Goal: Communication & Community: Answer question/provide support

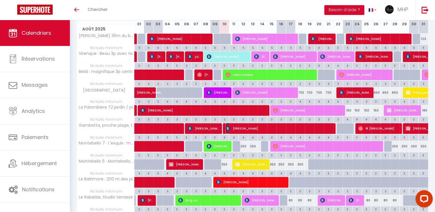
click at [251, 128] on span "Anastasia Nikiforova" at bounding box center [278, 128] width 107 height 11
select select "OK"
select select "KO"
select select "0"
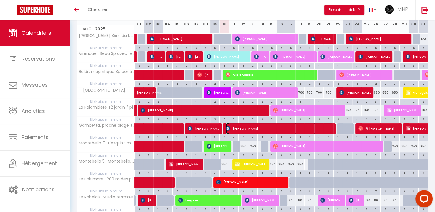
select select "1"
select select
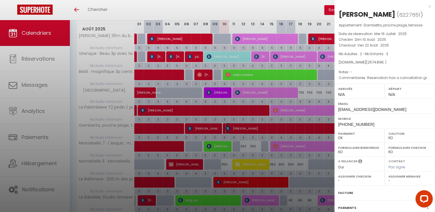
select select "40441"
select select "42570"
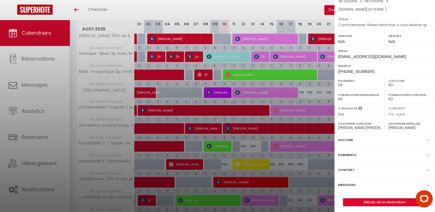
scroll to position [57, 0]
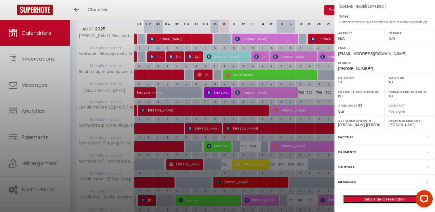
click at [382, 203] on link "Détails de la réservation" at bounding box center [384, 199] width 83 height 7
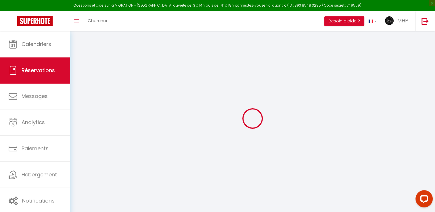
type input "Anastasia"
type input "Nikiforova"
type input "anikif.679185@guest.booking.com"
type input "+79651494803"
select select "RU"
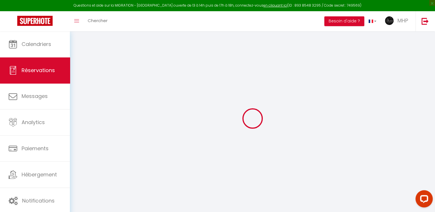
type input "413.58"
select select "73512"
select select "1"
select select
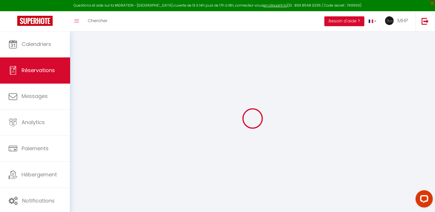
type input "2"
type input "3"
select select "12"
select select
type input "2332.8"
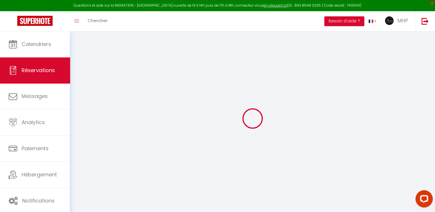
checkbox input "false"
type input "0"
select select "2"
type input "100"
type input "0"
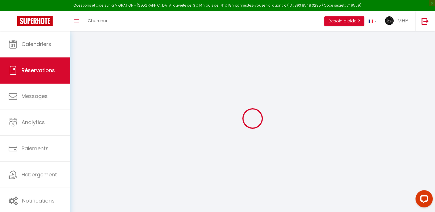
type input "0"
select select
select select "14"
checkbox input "false"
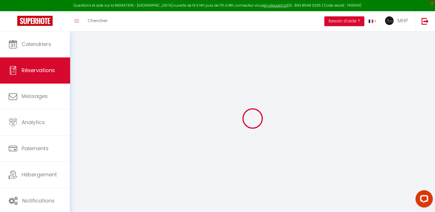
select select
checkbox input "false"
select select
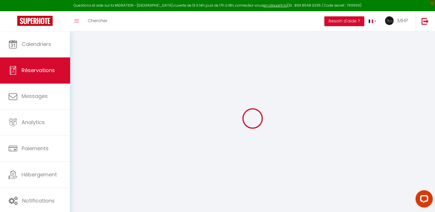
checkbox input "false"
type textarea "Reservation has a cancellation grace period. Do not charge if cancelled before …"
type input "100"
type input "142.09"
select select
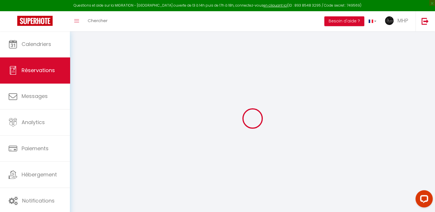
select select
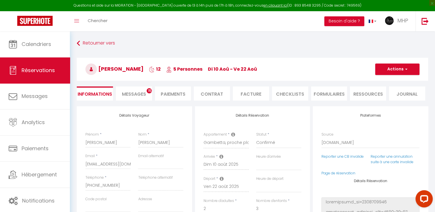
checkbox input "false"
select select
click at [178, 92] on li "Paiements" at bounding box center [173, 93] width 36 height 14
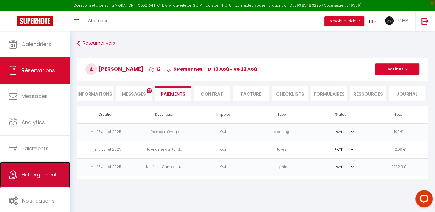
click at [48, 174] on span "Hébergement" at bounding box center [39, 174] width 35 height 7
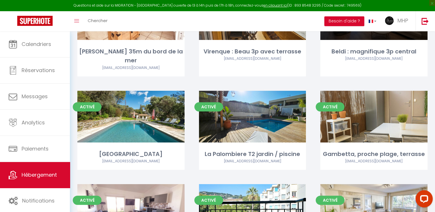
scroll to position [86, 0]
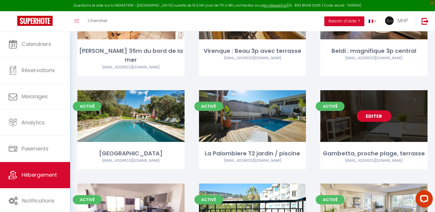
click at [378, 110] on link "Editer" at bounding box center [373, 115] width 34 height 11
select select "3"
select select "2"
select select "1"
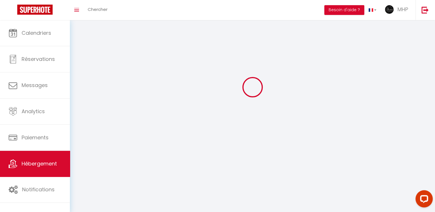
select select
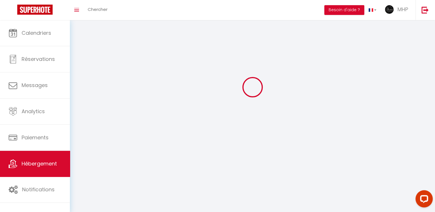
checkbox input "false"
select select
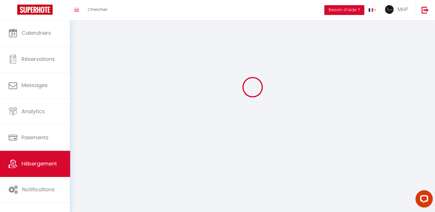
select select
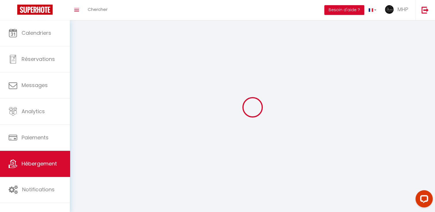
select select
checkbox input "false"
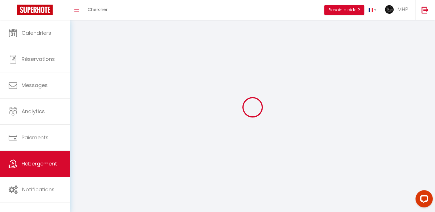
select select
select select "1"
select select
select select "28"
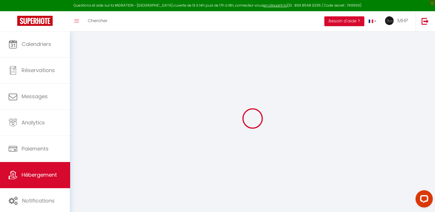
select select
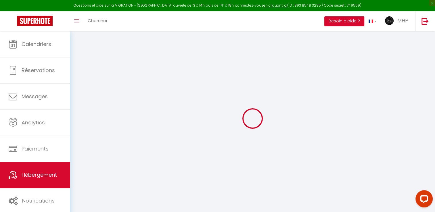
select select
checkbox input "false"
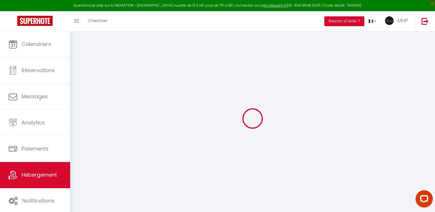
select select
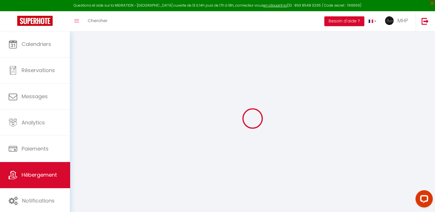
select select
checkbox input "false"
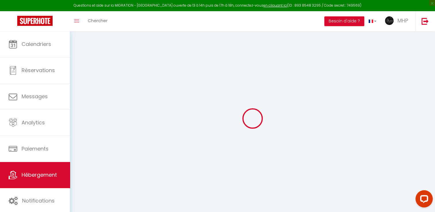
checkbox input "false"
select select
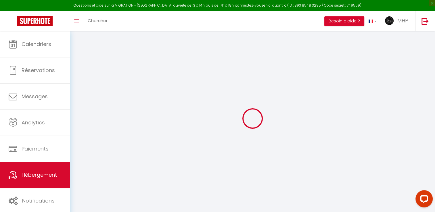
select select
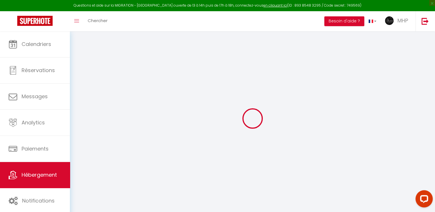
checkbox input "false"
select select
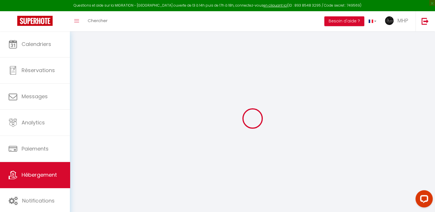
select select
type input "Gambetta, proche plage, terrasse"
type input "YANN"
type input "GALLIGOT"
type input "06000"
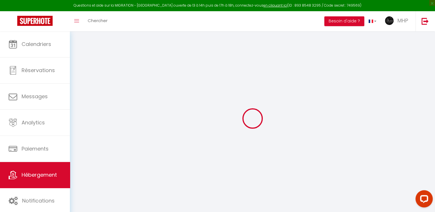
type input "NICE"
select select "5"
select select "3"
select select "2"
type input "250"
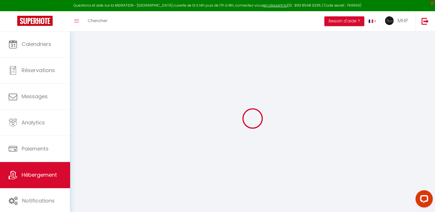
type input "100"
type input "5"
type input "500"
type input "750"
type input "10"
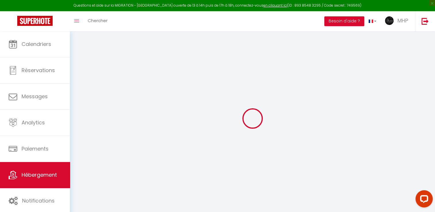
select select
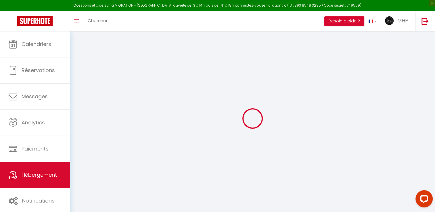
select select
type input "14 Bd Gambetta"
type input "06100"
type input "NICE"
type input "[EMAIL_ADDRESS][DOMAIN_NAME]"
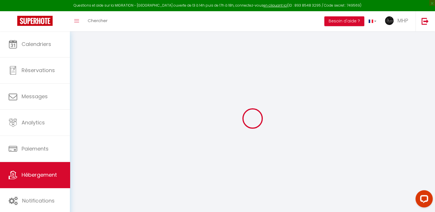
select select "13859"
checkbox input "false"
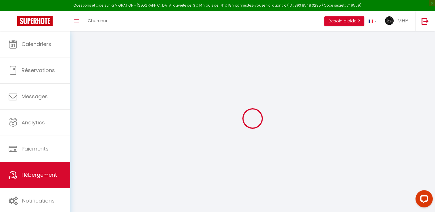
radio input "true"
type input "100"
type input "0"
select select
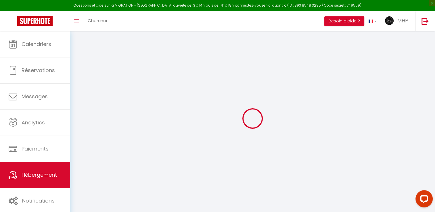
select select
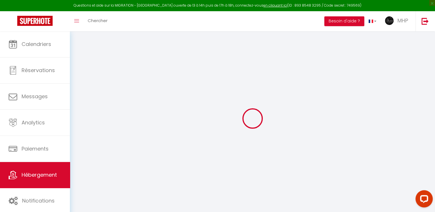
checkbox input "false"
select select
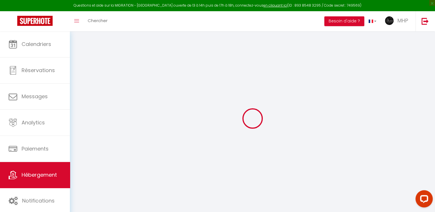
select select
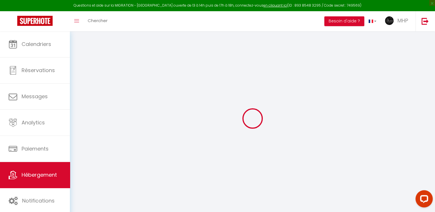
checkbox input "false"
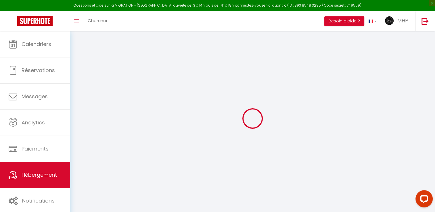
checkbox input "false"
select select "16:30"
select select "23:00"
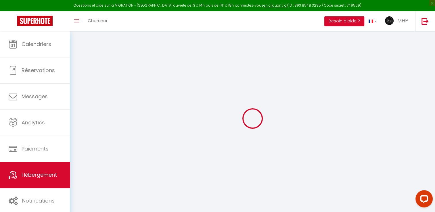
select select "11:00"
select select "30"
select select "150"
select select "09:00"
select select "40441"
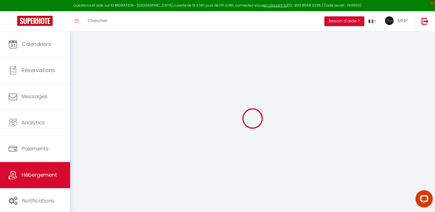
select select "42570"
checkbox input "false"
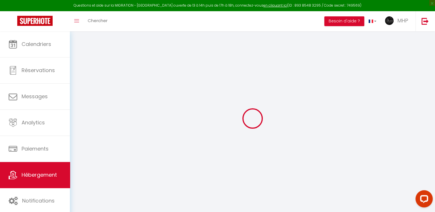
checkbox input "false"
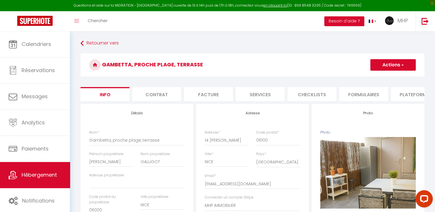
checkbox input "false"
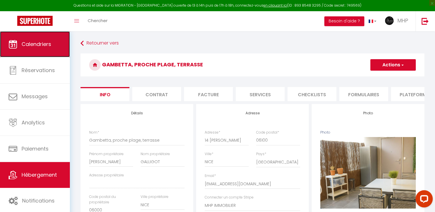
click at [50, 49] on link "Calendriers" at bounding box center [35, 44] width 70 height 26
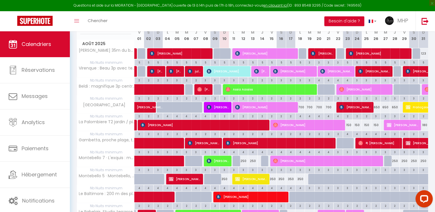
scroll to position [86, 0]
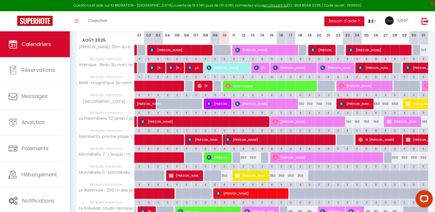
click at [236, 139] on span "Anastasia Nikiforova" at bounding box center [278, 139] width 107 height 11
select select "OK"
select select "KO"
select select "0"
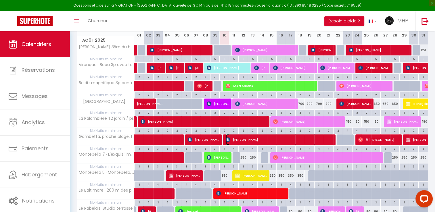
select select "1"
select select
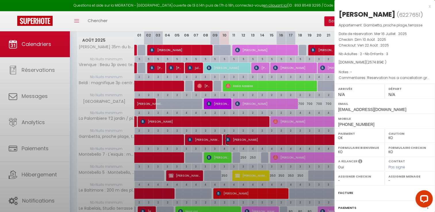
select select "40441"
select select "42570"
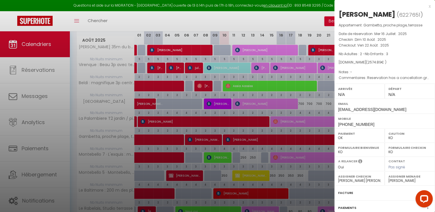
click at [397, 140] on select "OK KO" at bounding box center [409, 137] width 43 height 5
click at [388, 140] on select "OK KO" at bounding box center [409, 137] width 43 height 5
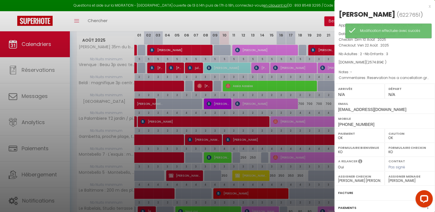
click at [302, 16] on div at bounding box center [217, 106] width 435 height 212
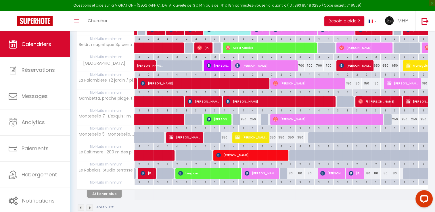
scroll to position [134, 0]
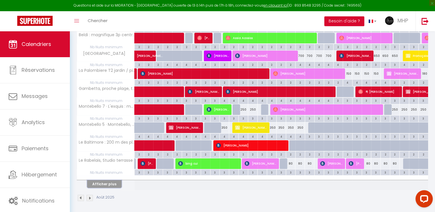
click at [115, 182] on button "Afficher plus" at bounding box center [104, 184] width 34 height 8
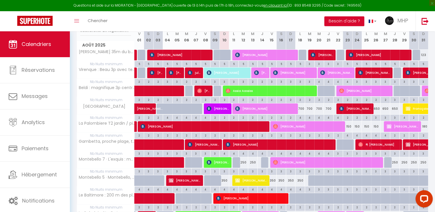
scroll to position [55, 0]
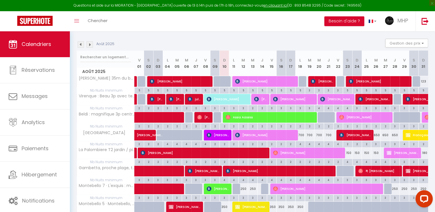
click at [90, 44] on img at bounding box center [89, 44] width 6 height 6
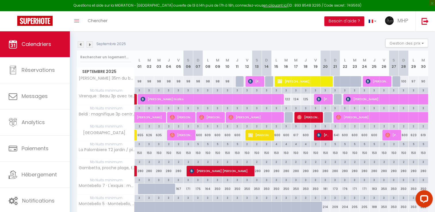
click at [90, 44] on img at bounding box center [89, 44] width 6 height 6
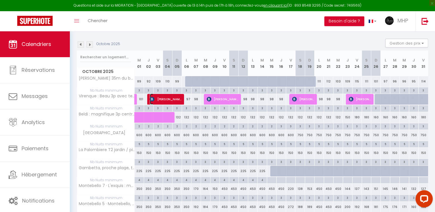
click at [173, 98] on span "Susan Liza Dsouza" at bounding box center [166, 99] width 32 height 11
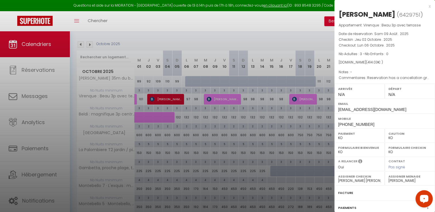
click at [227, 41] on div at bounding box center [217, 106] width 435 height 212
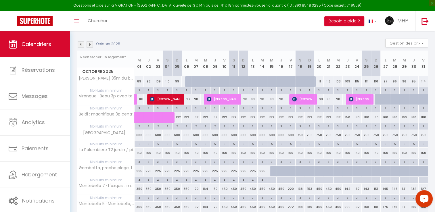
click at [81, 45] on img at bounding box center [81, 44] width 6 height 6
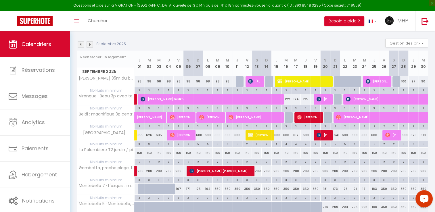
click at [82, 45] on img at bounding box center [81, 44] width 6 height 6
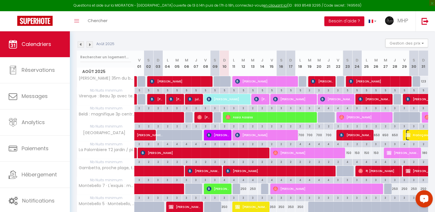
click at [418, 134] on span "Francçoise Lelievre" at bounding box center [425, 135] width 40 height 11
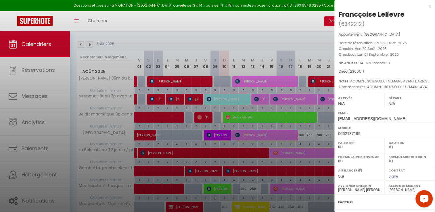
click at [286, 46] on div at bounding box center [217, 106] width 435 height 212
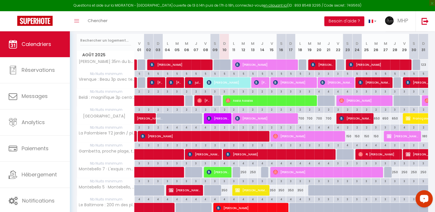
scroll to position [134, 0]
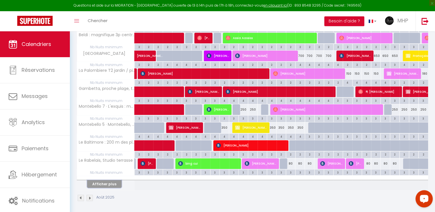
click at [109, 180] on button "Afficher plus" at bounding box center [104, 184] width 34 height 8
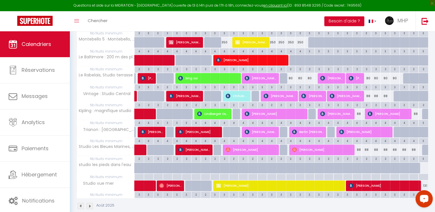
scroll to position [220, 0]
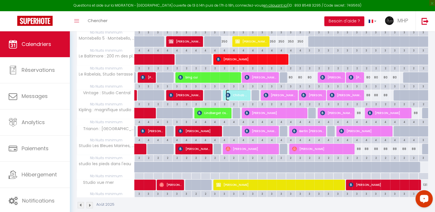
click at [245, 93] on span "Chihab Khnifass" at bounding box center [236, 95] width 22 height 11
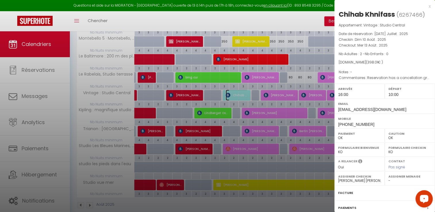
scroll to position [55, 0]
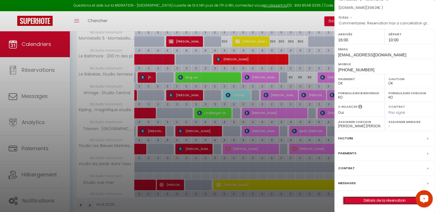
click at [365, 198] on link "Détails de la réservation" at bounding box center [384, 200] width 83 height 7
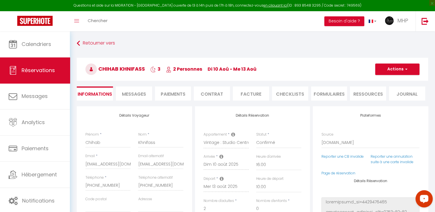
click at [141, 91] on span "Messages" at bounding box center [134, 94] width 24 height 7
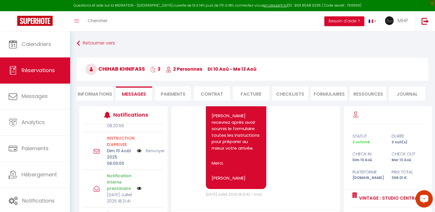
scroll to position [86, 0]
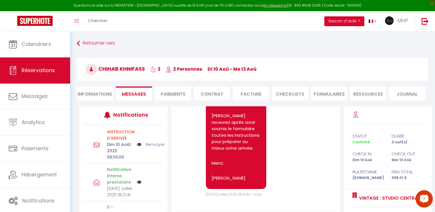
click at [147, 144] on link "Renvoyer" at bounding box center [155, 144] width 19 height 6
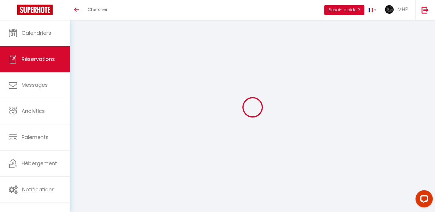
select select
checkbox input "false"
select select
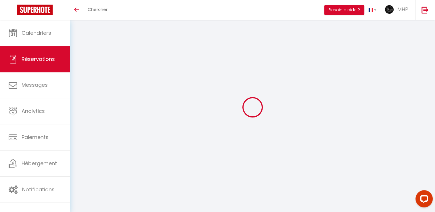
checkbox input "false"
type textarea "Reservation has a cancellation grace period. Do not charge if cancelled before …"
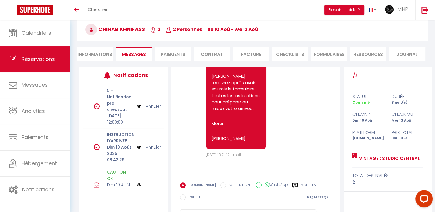
scroll to position [57, 0]
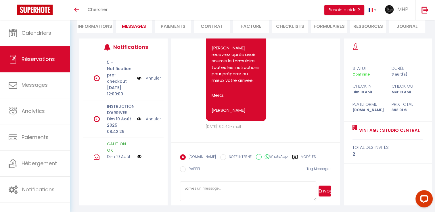
click at [137, 122] on img at bounding box center [139, 119] width 5 height 6
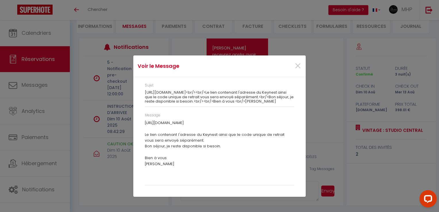
drag, startPoint x: 141, startPoint y: 81, endPoint x: 248, endPoint y: 188, distance: 151.1
click at [248, 188] on div "Sujet [URL][DOMAIN_NAME]<br/><br/>Le lien contenant l'adresse du Keynest ainsi …" at bounding box center [219, 137] width 149 height 108
copy div "Sujet [URL][DOMAIN_NAME]<br/><br/>Le lien contenant l'adresse du Keynest ainsi …"
click at [299, 62] on span "×" at bounding box center [297, 65] width 7 height 17
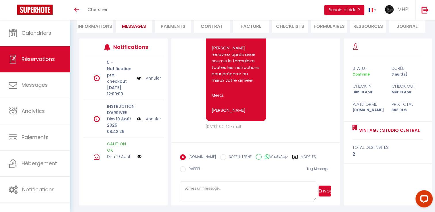
click at [218, 189] on textarea at bounding box center [248, 191] width 136 height 20
paste textarea "Sujet [URL][DOMAIN_NAME]<br/><br/>Le lien contenant l'adresse du Keynest ainsi …"
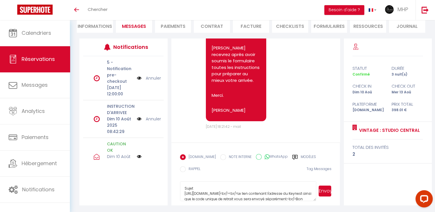
scroll to position [82, 0]
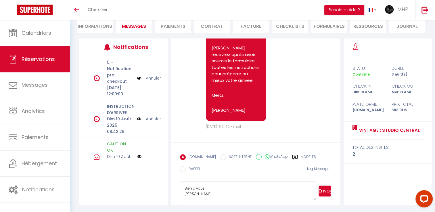
type textarea "Sujet [URL][DOMAIN_NAME]<br/><br/>Le lien contenant l'adresse du Keynest ainsi …"
click at [325, 192] on button "Envoyer" at bounding box center [324, 191] width 13 height 11
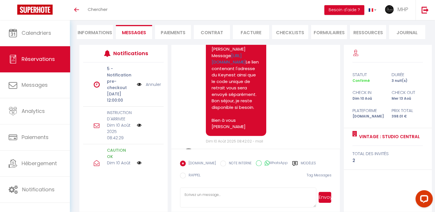
scroll to position [432, 0]
